Goal: Task Accomplishment & Management: Manage account settings

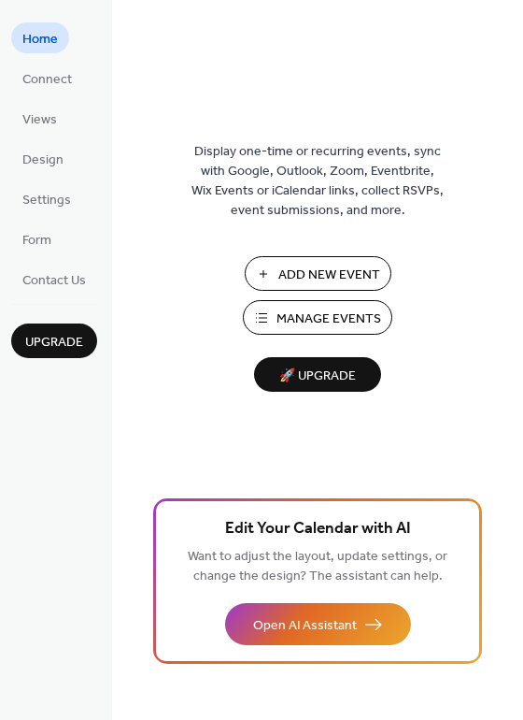
click at [324, 323] on span "Manage Events" at bounding box center [329, 319] width 105 height 20
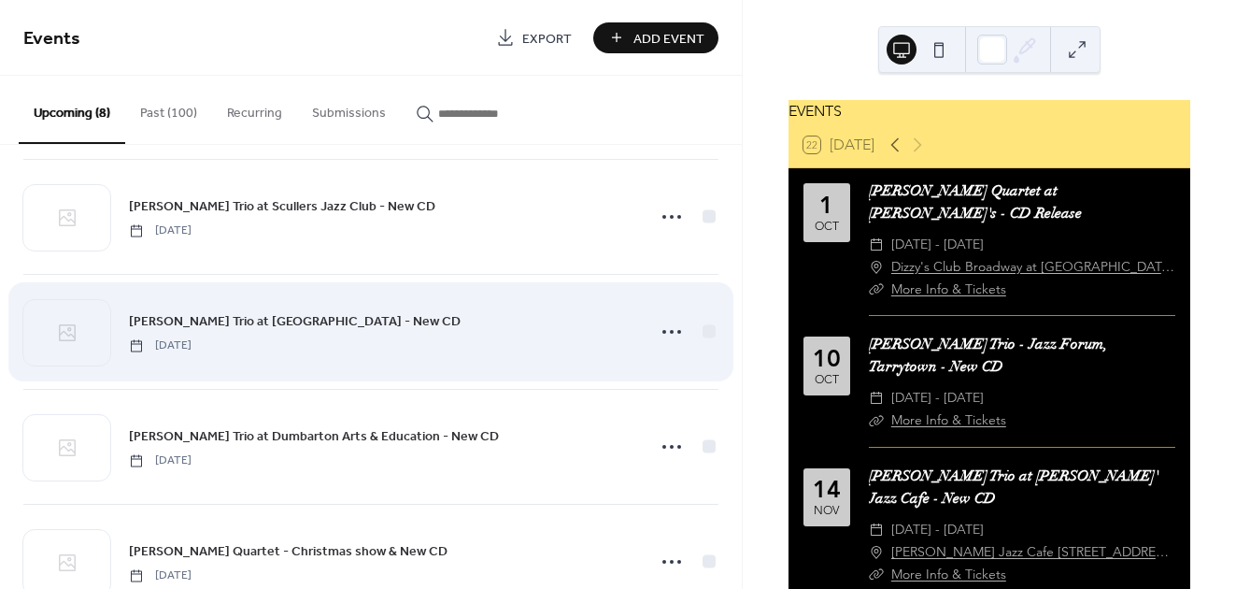
scroll to position [531, 0]
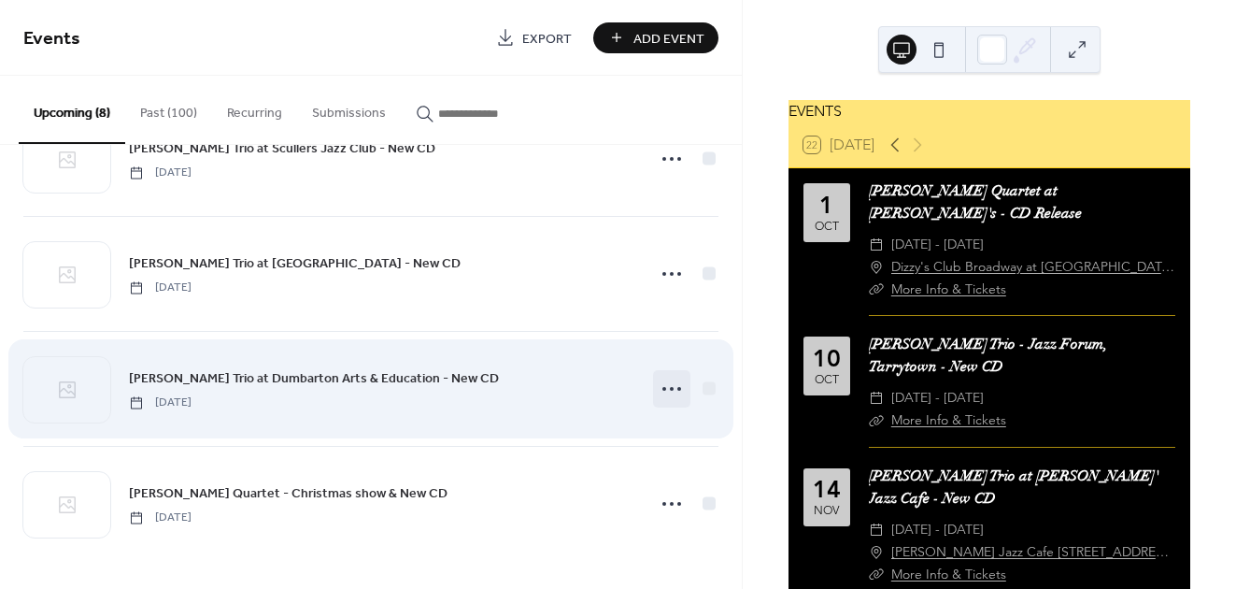
click at [670, 387] on circle at bounding box center [672, 389] width 4 height 4
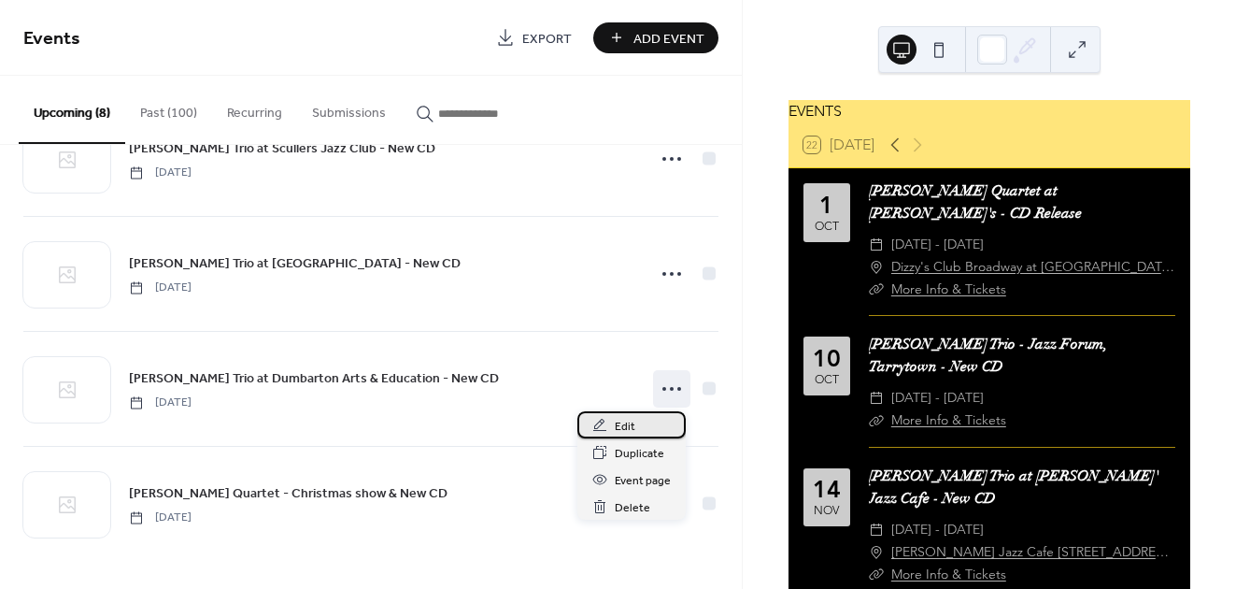
click at [636, 421] on div "Edit" at bounding box center [632, 424] width 108 height 27
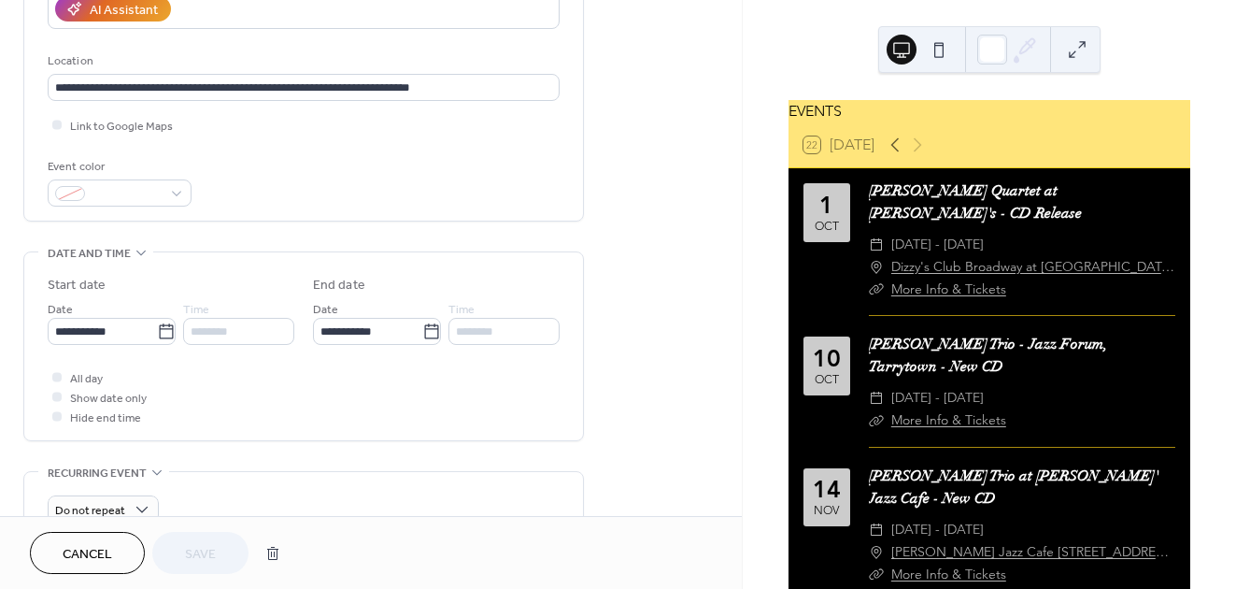
scroll to position [361, 0]
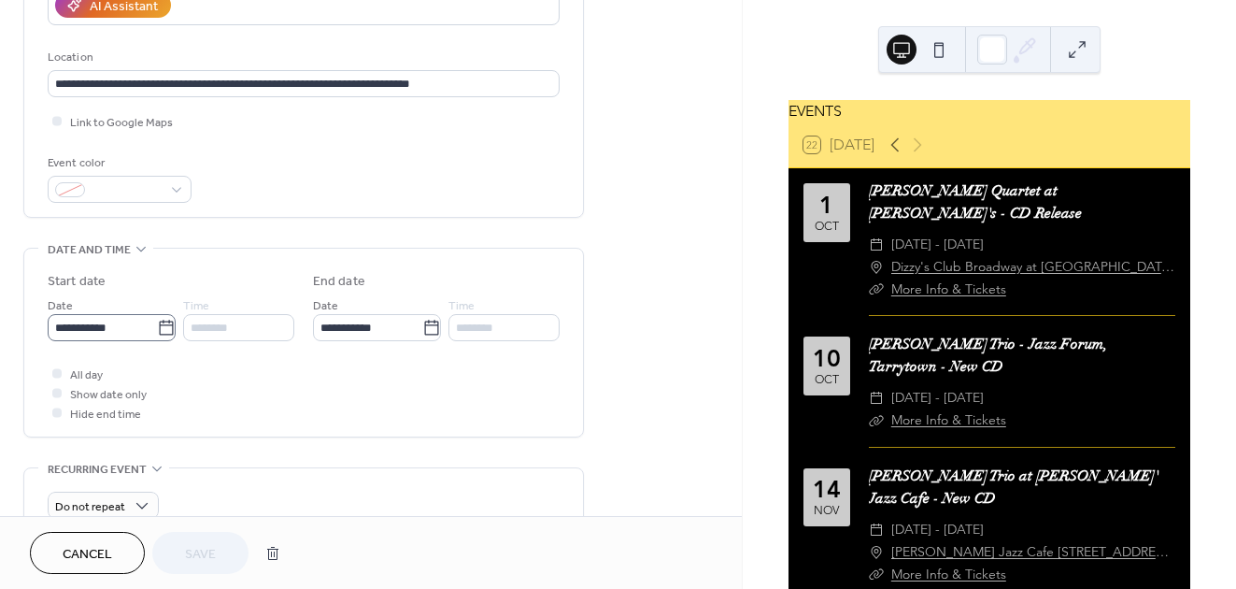
click at [161, 329] on icon at bounding box center [166, 328] width 19 height 19
click at [157, 329] on input "**********" at bounding box center [102, 327] width 109 height 27
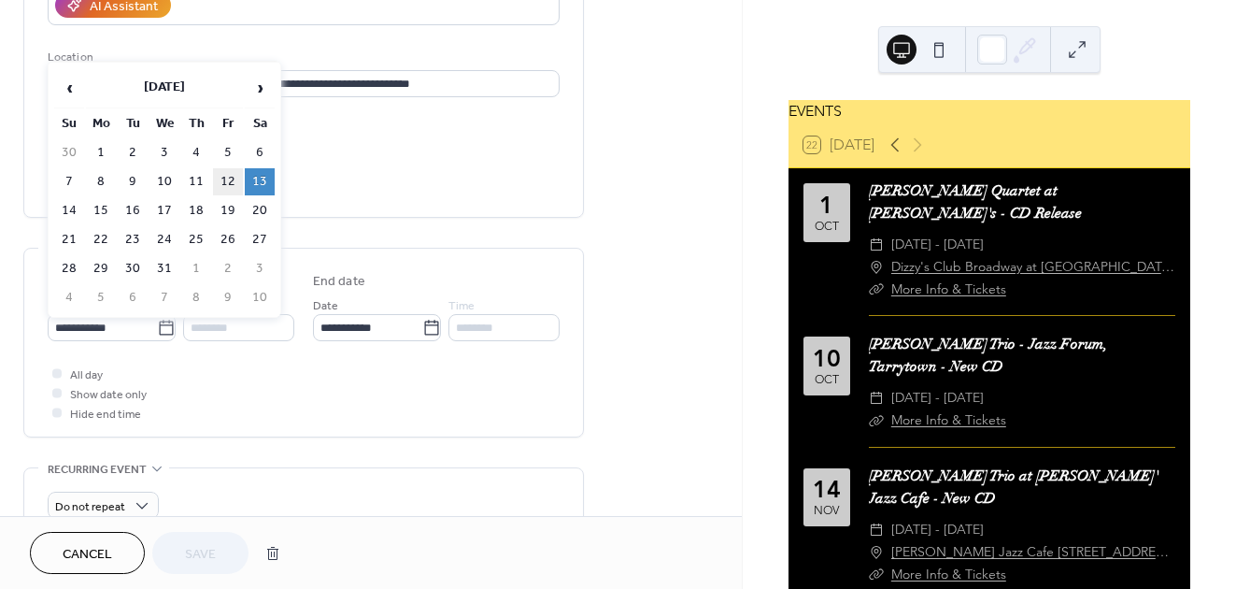
click at [236, 176] on td "12" at bounding box center [228, 181] width 30 height 27
type input "**********"
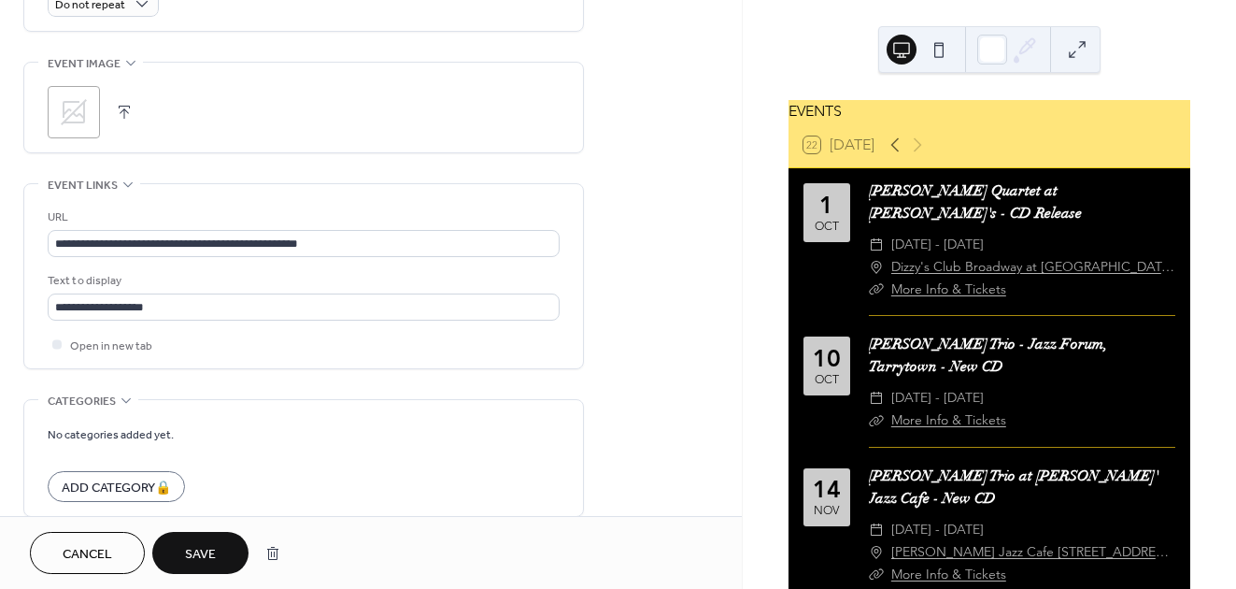
scroll to position [864, 0]
click at [206, 557] on span "Save" at bounding box center [200, 555] width 31 height 20
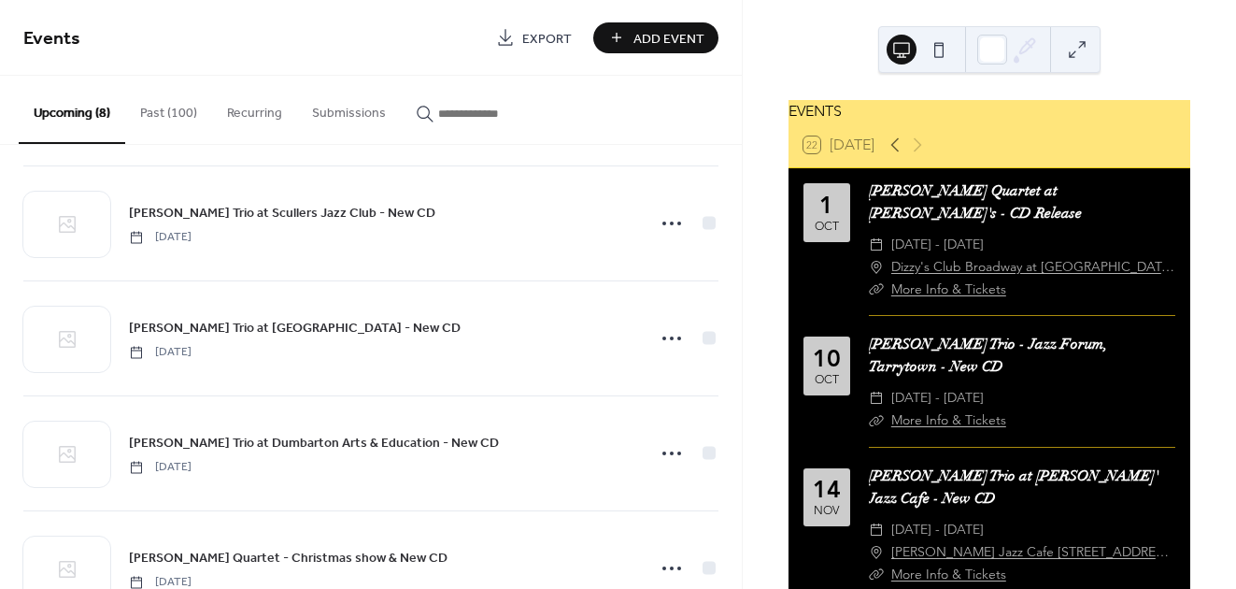
scroll to position [531, 0]
